Goal: Navigation & Orientation: Understand site structure

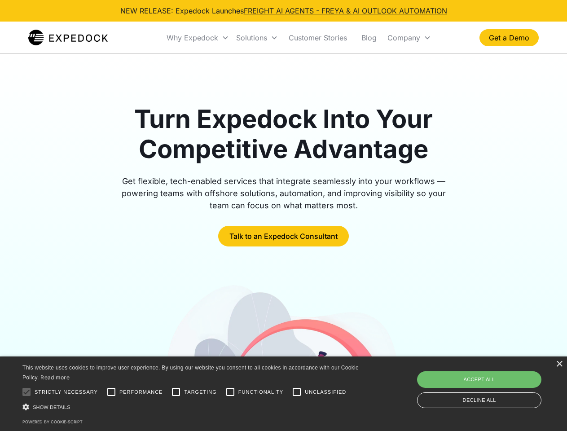
click at [198, 38] on div "Why Expedock" at bounding box center [193, 37] width 52 height 9
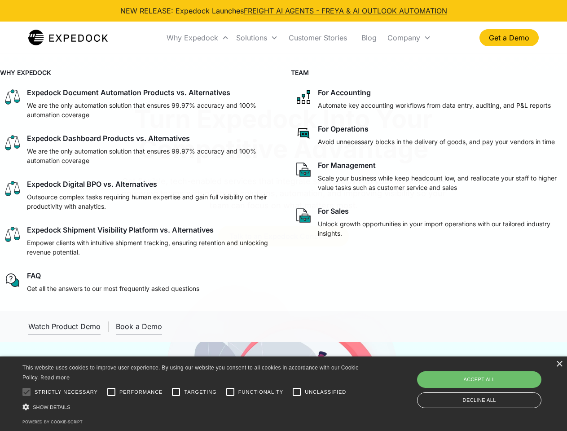
click at [257, 38] on div "Solutions" at bounding box center [251, 37] width 31 height 9
click at [409, 38] on div "Company" at bounding box center [404, 37] width 33 height 9
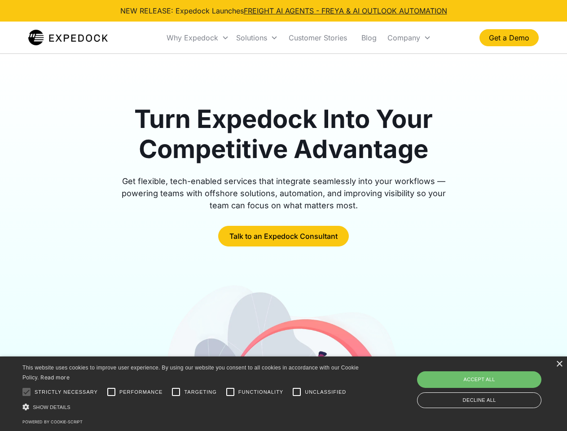
click at [27, 392] on div at bounding box center [27, 392] width 18 height 18
click at [111, 392] on input "Performance" at bounding box center [111, 392] width 18 height 18
checkbox input "true"
click at [176, 392] on input "Targeting" at bounding box center [176, 392] width 18 height 18
checkbox input "true"
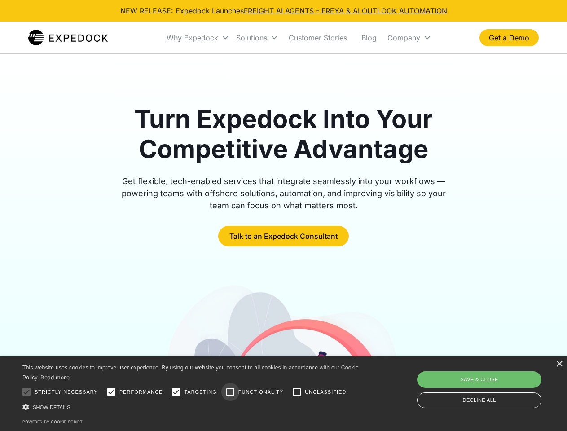
click at [230, 392] on input "Functionality" at bounding box center [230, 392] width 18 height 18
checkbox input "true"
click at [297, 392] on input "Unclassified" at bounding box center [297, 392] width 18 height 18
checkbox input "true"
click at [192, 407] on div "Show details Hide details" at bounding box center [192, 407] width 340 height 9
